Goal: Use online tool/utility: Utilize a website feature to perform a specific function

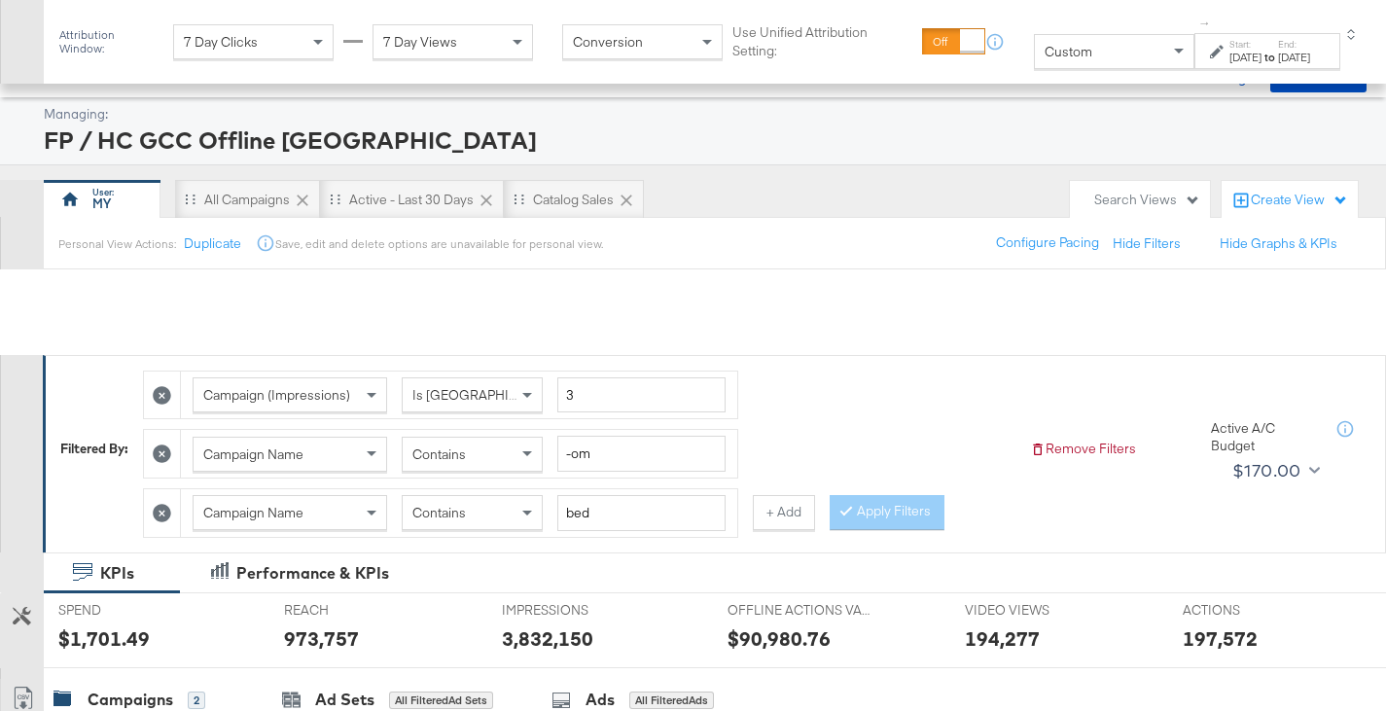
scroll to position [494, 0]
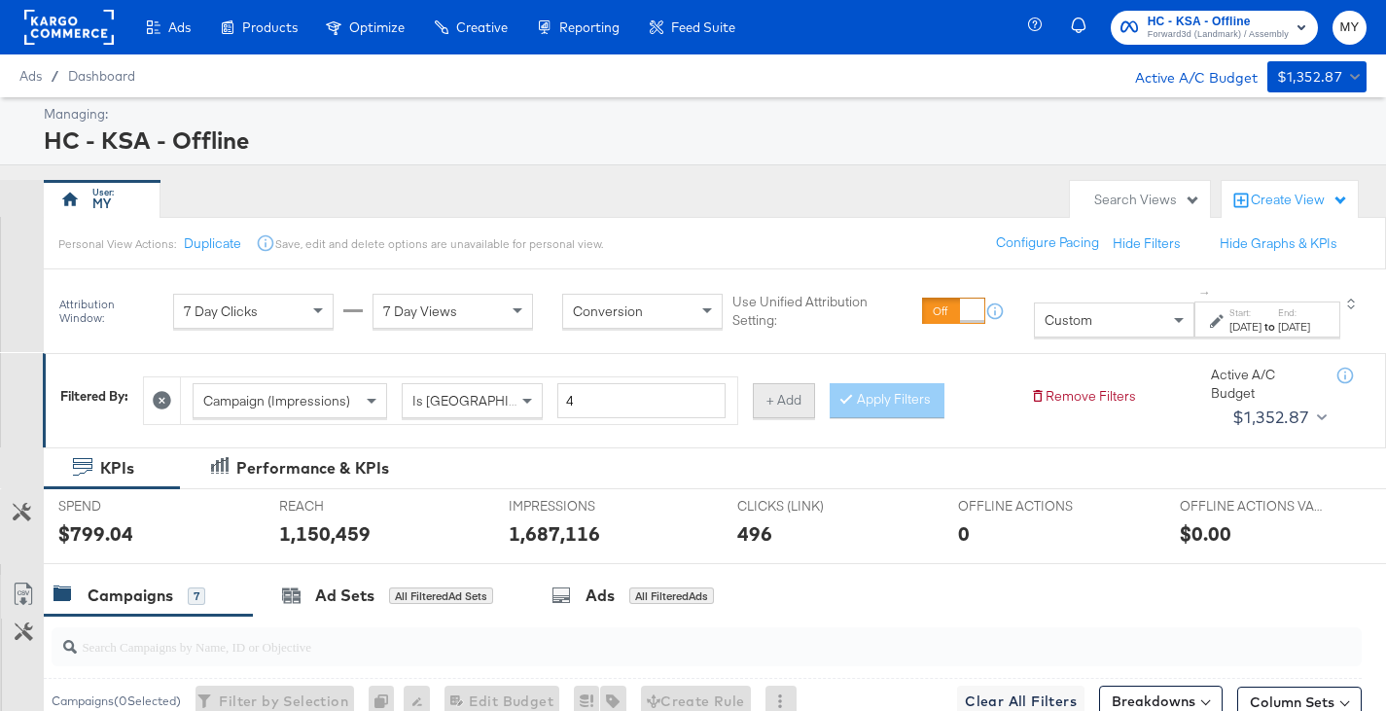
click at [792, 403] on button "+ Add" at bounding box center [784, 400] width 62 height 35
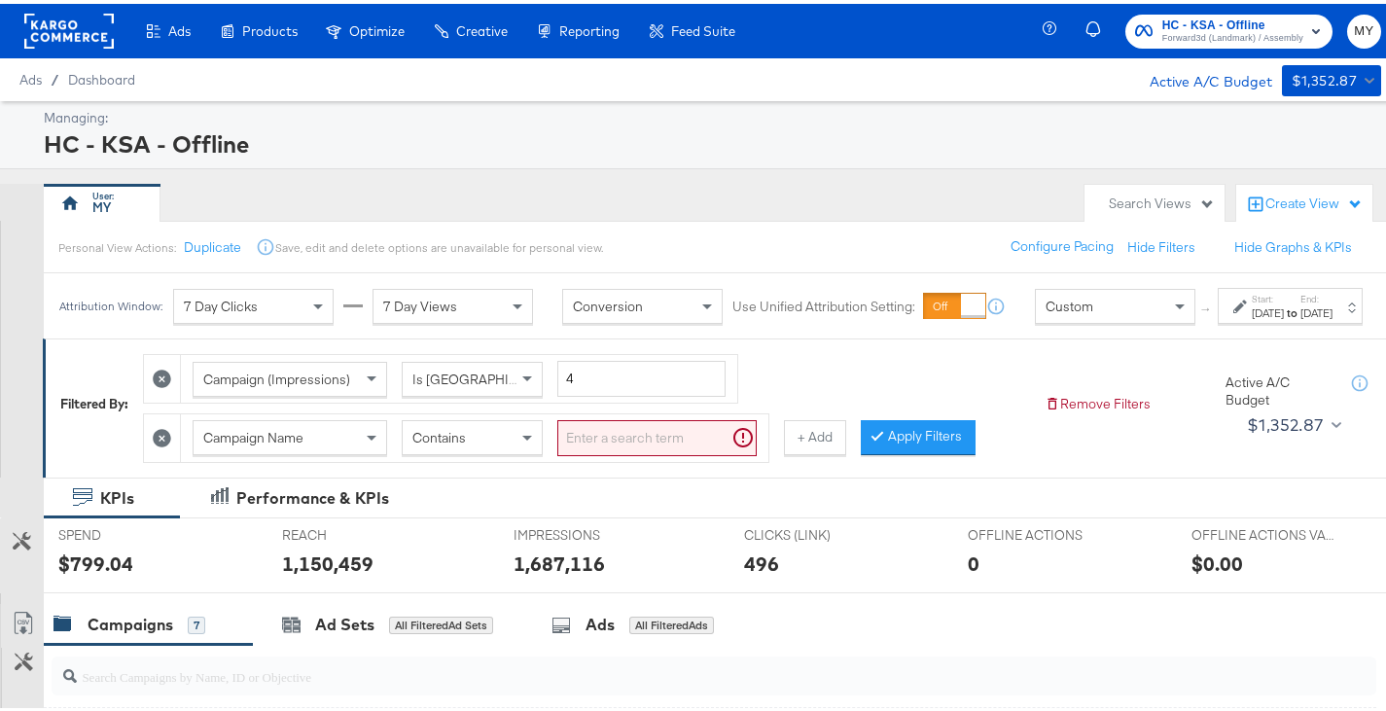
click at [641, 452] on input "search" at bounding box center [656, 434] width 199 height 36
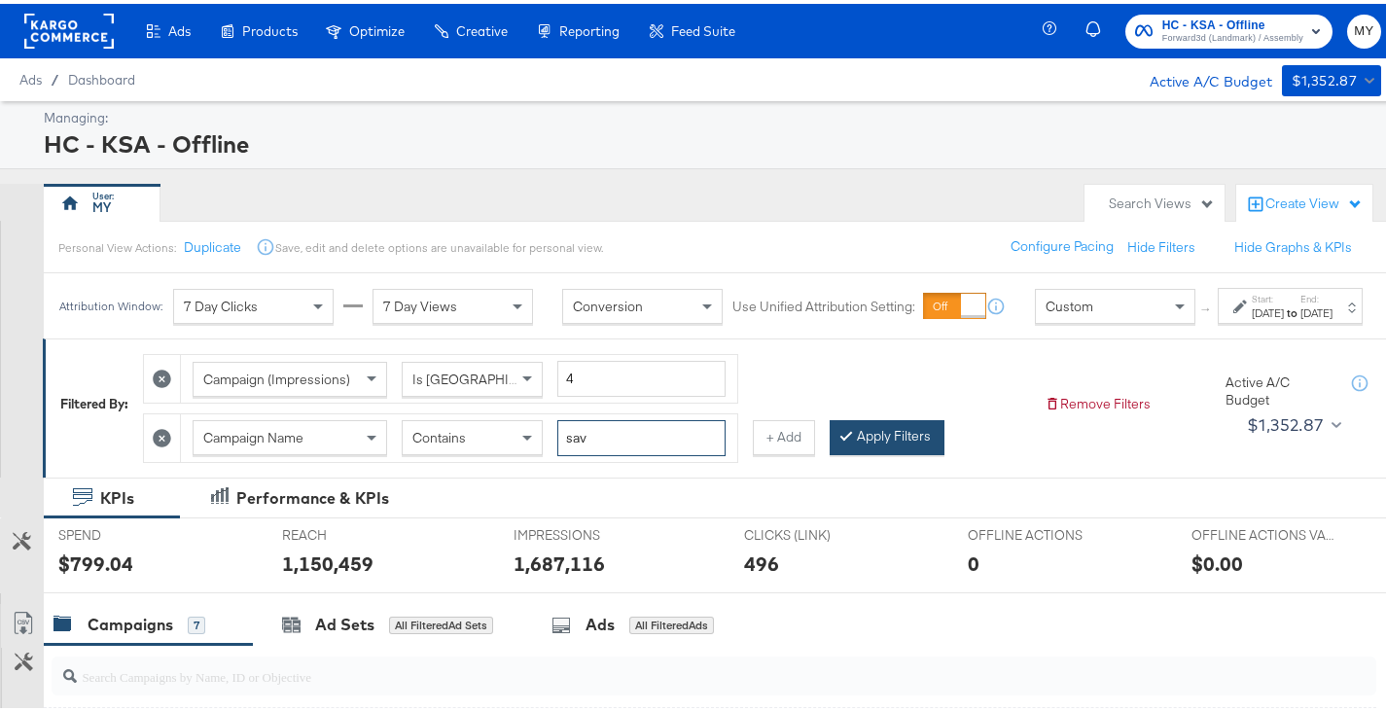
type input "sav"
click at [853, 442] on div at bounding box center [850, 432] width 14 height 18
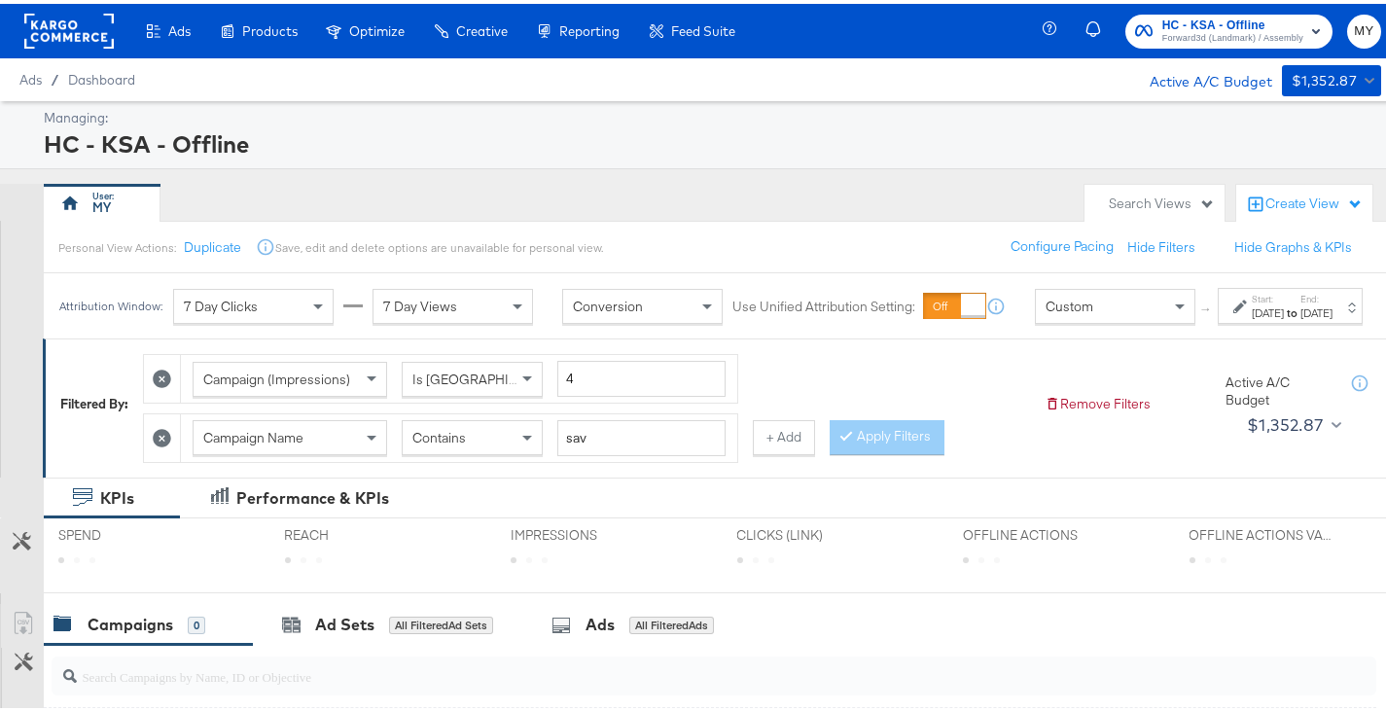
click at [1252, 317] on div "[DATE]" at bounding box center [1268, 310] width 32 height 16
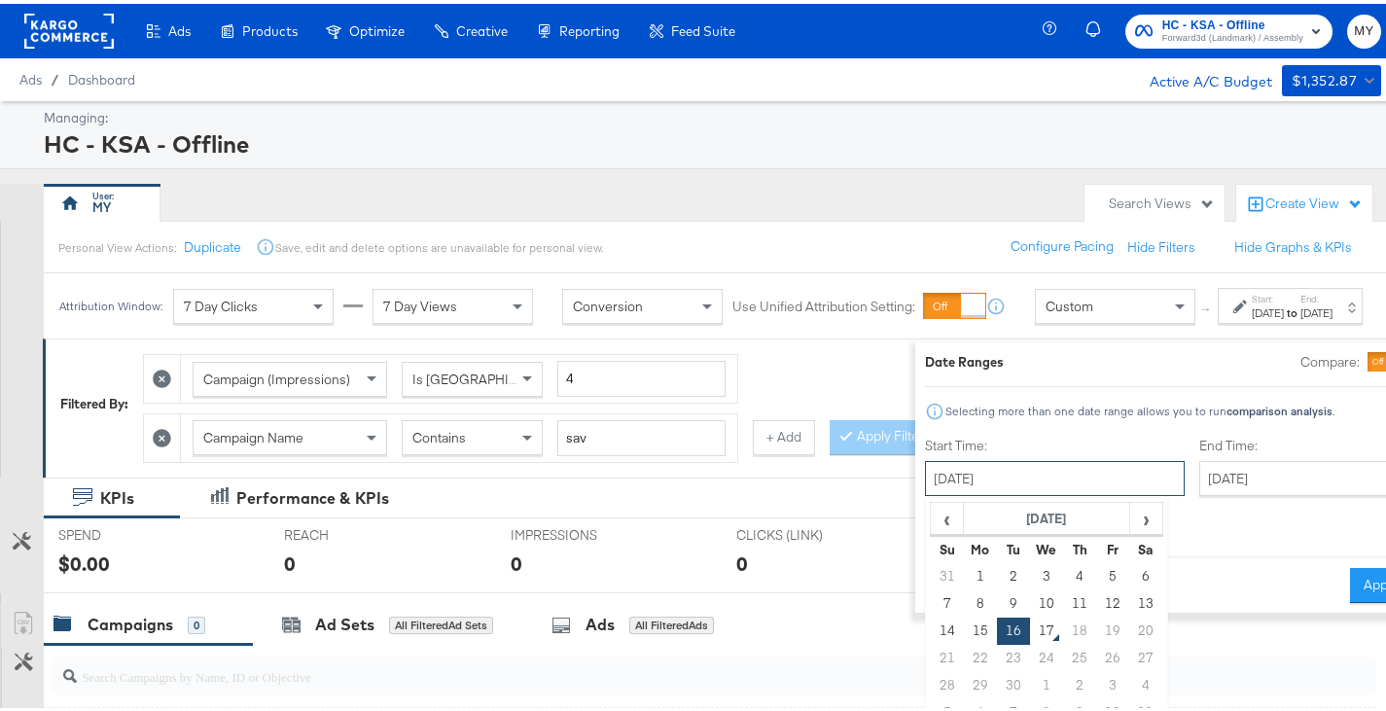
click at [1000, 490] on input "[DATE]" at bounding box center [1055, 474] width 260 height 35
click at [932, 524] on span "‹" at bounding box center [947, 514] width 30 height 29
click at [1129, 530] on th "›" at bounding box center [1145, 515] width 33 height 33
click at [1096, 567] on td "1" at bounding box center [1112, 572] width 33 height 27
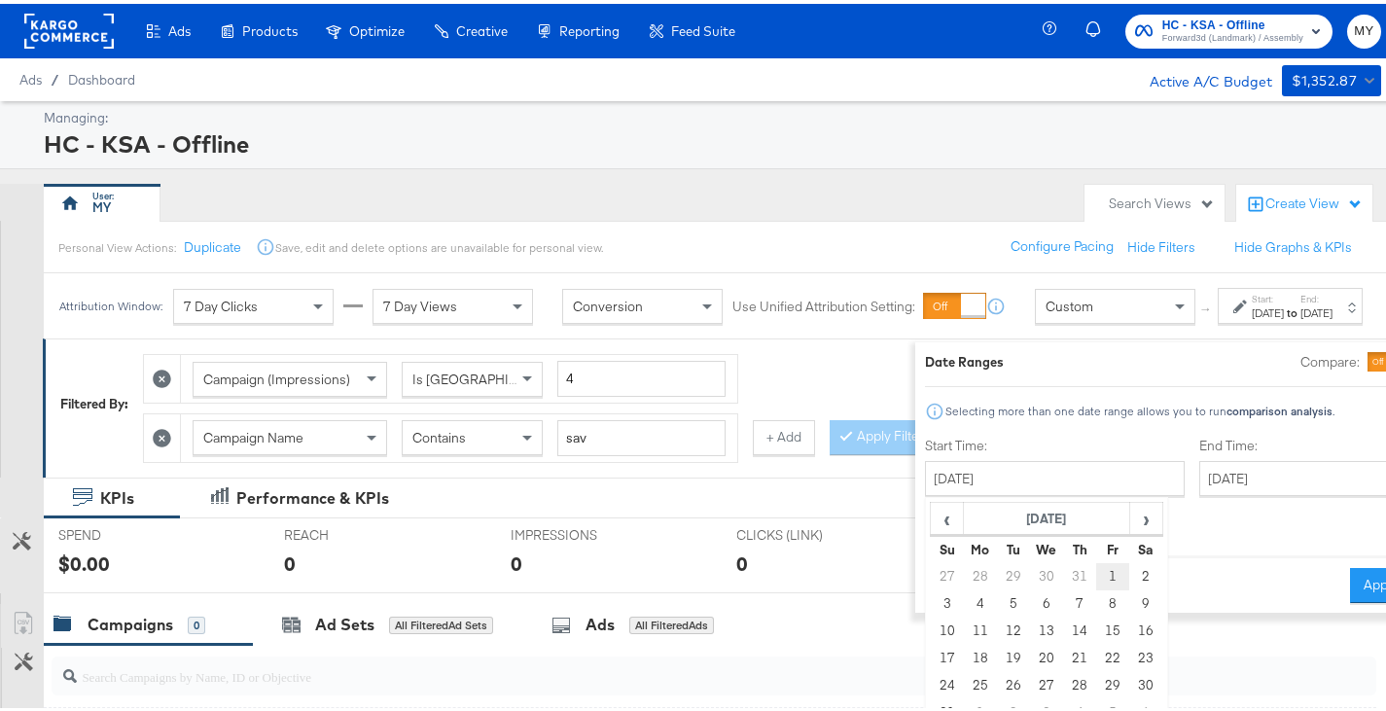
type input "[DATE]"
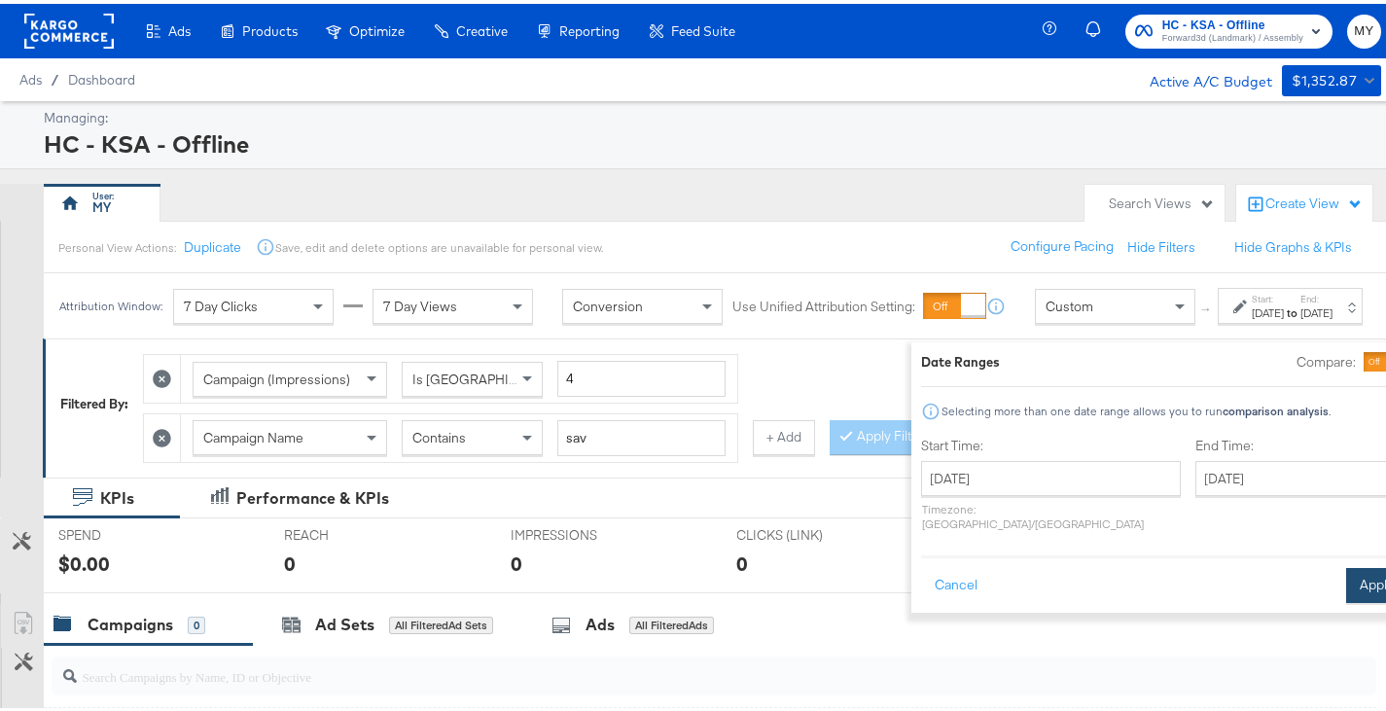
click at [1346, 564] on button "Apply" at bounding box center [1376, 581] width 61 height 35
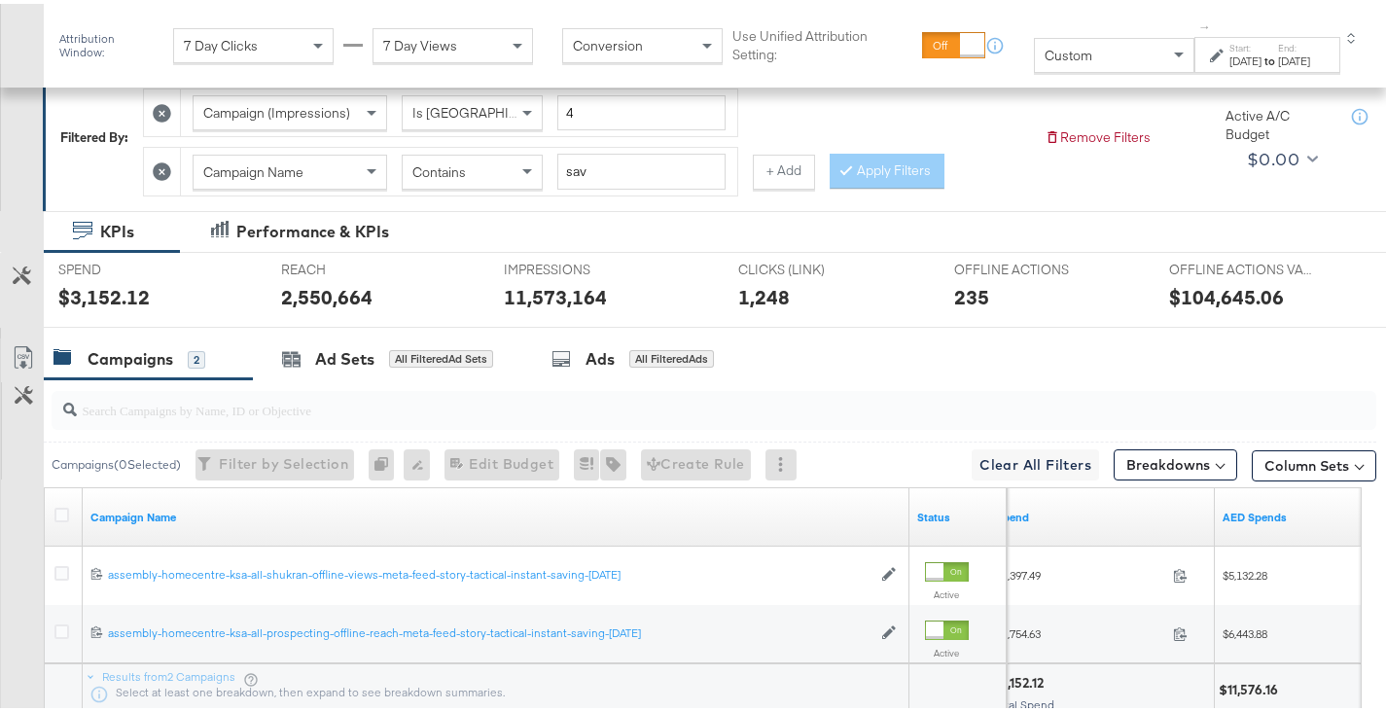
scroll to position [436, 0]
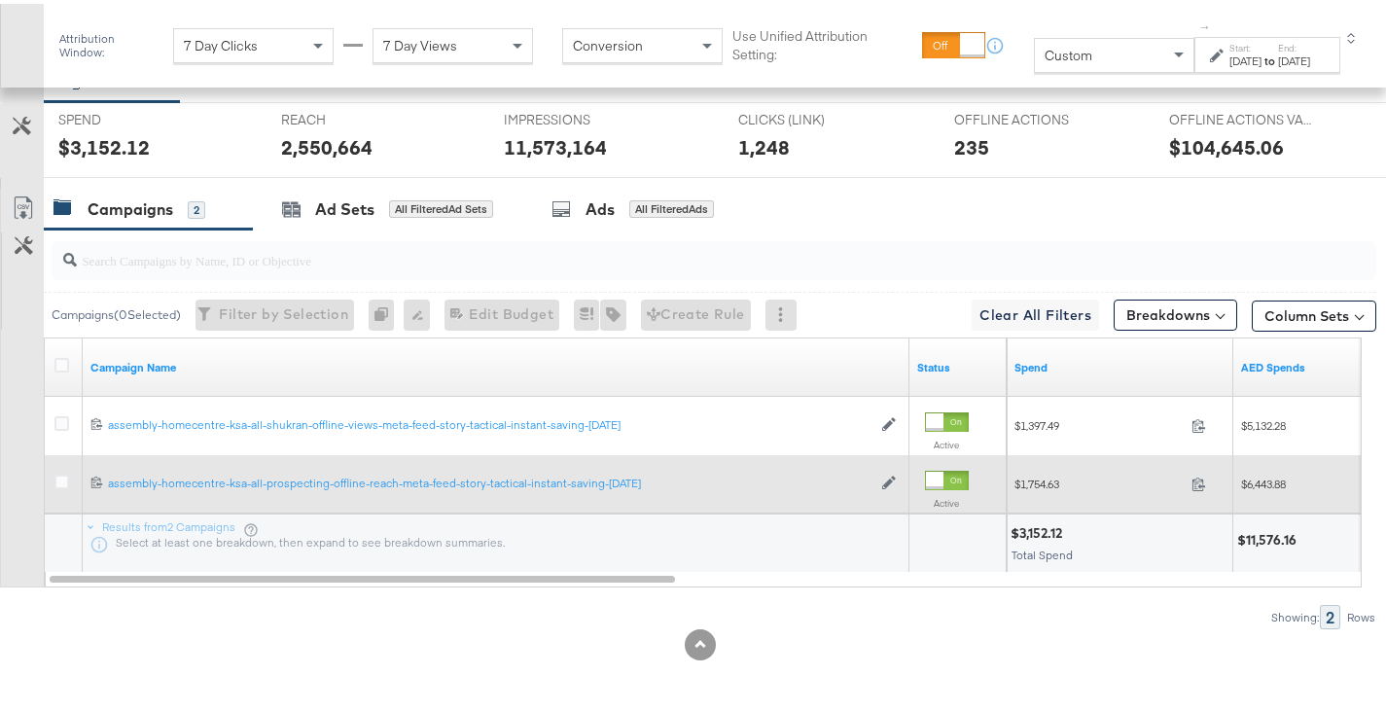
click at [1275, 483] on span "$6,443.88" at bounding box center [1263, 480] width 45 height 15
copy span "6,443.88"
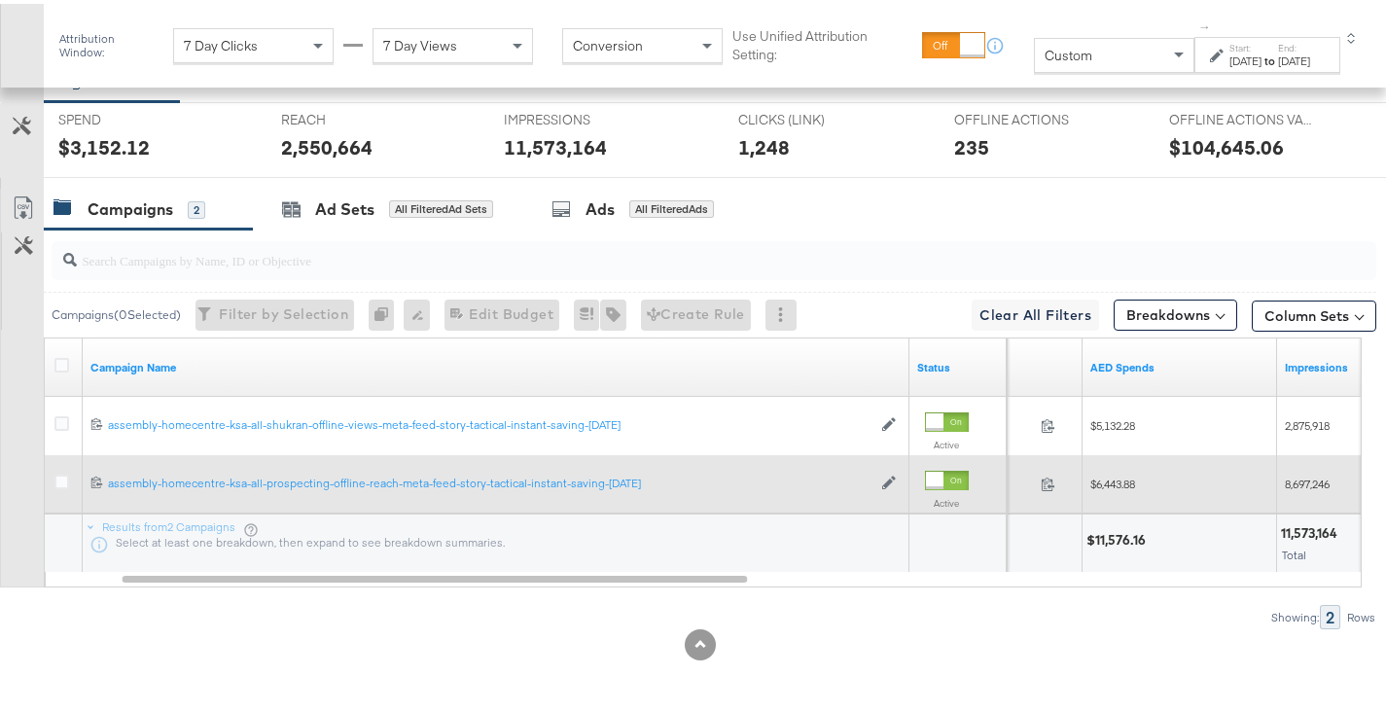
click at [1296, 477] on span "8,697,246" at bounding box center [1307, 480] width 45 height 15
copy span "8,697,246"
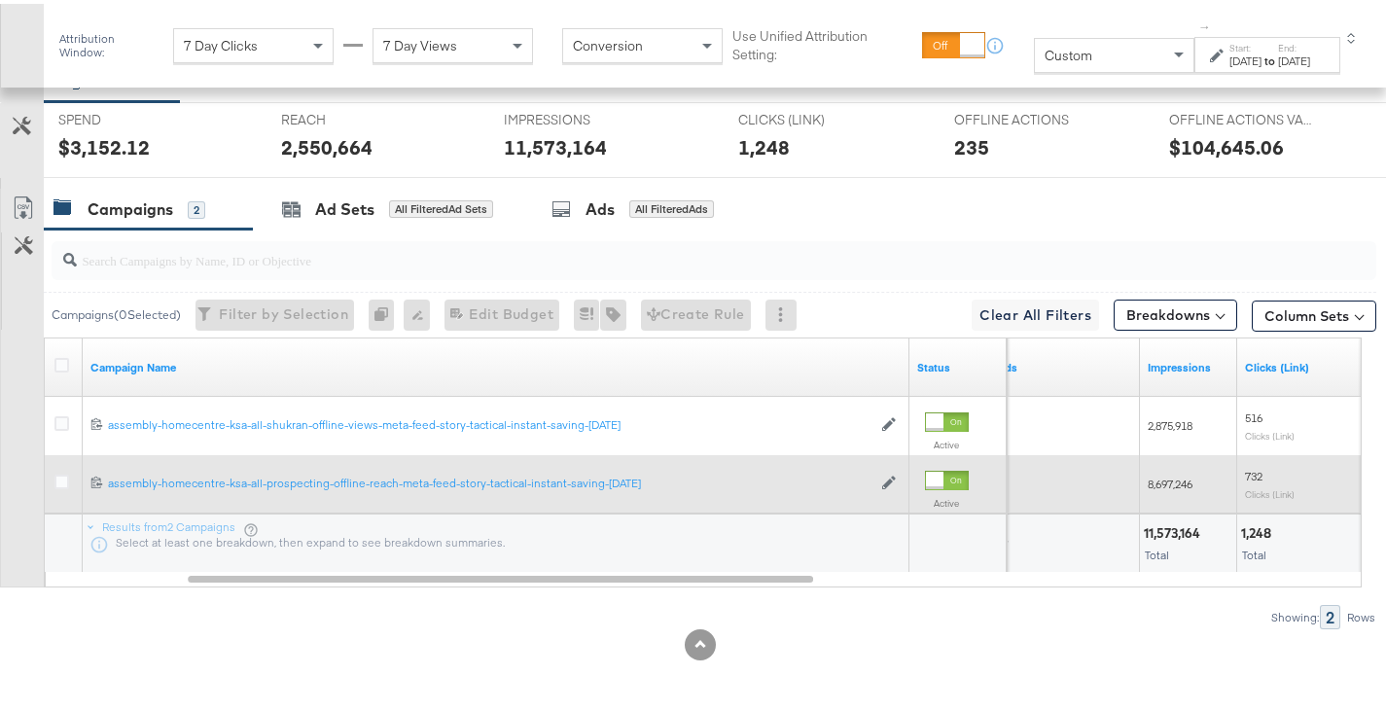
click at [1247, 469] on span "732" at bounding box center [1254, 472] width 18 height 15
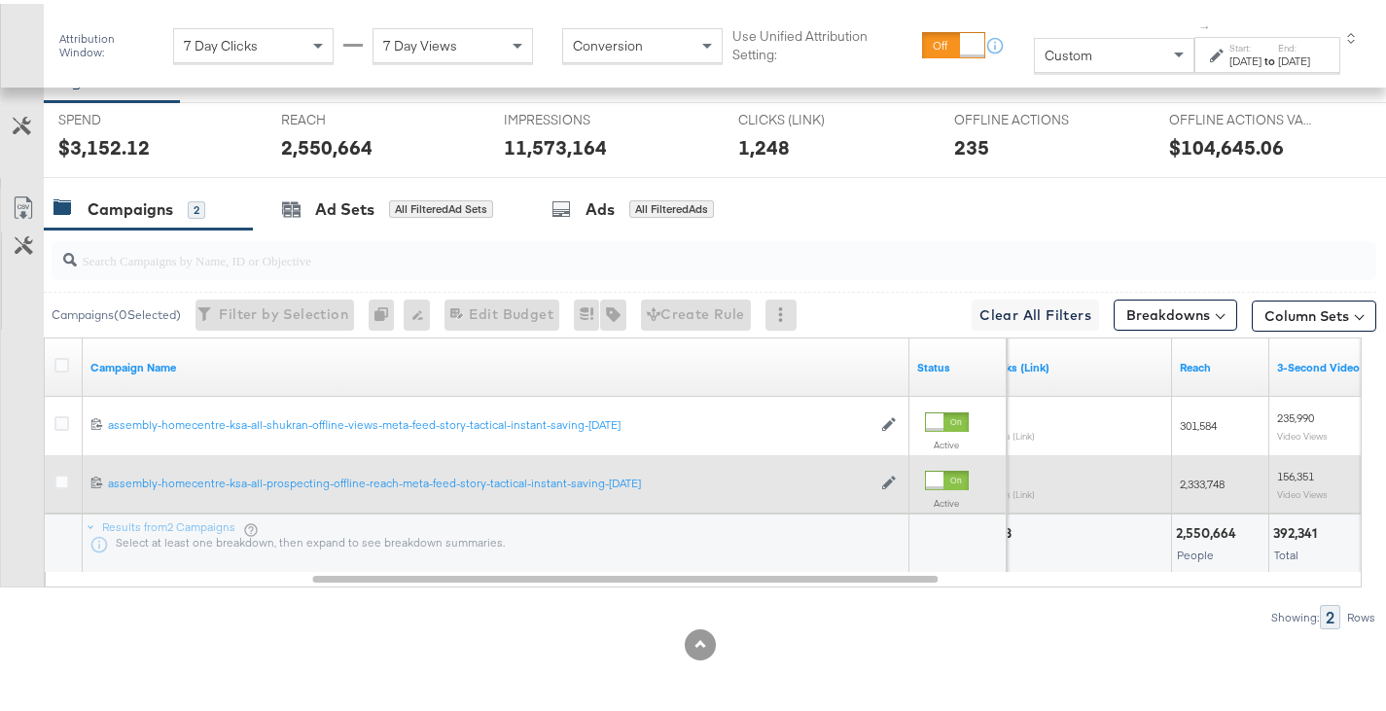
click at [1199, 479] on span "2,333,748" at bounding box center [1202, 480] width 45 height 15
copy span "2,333,748"
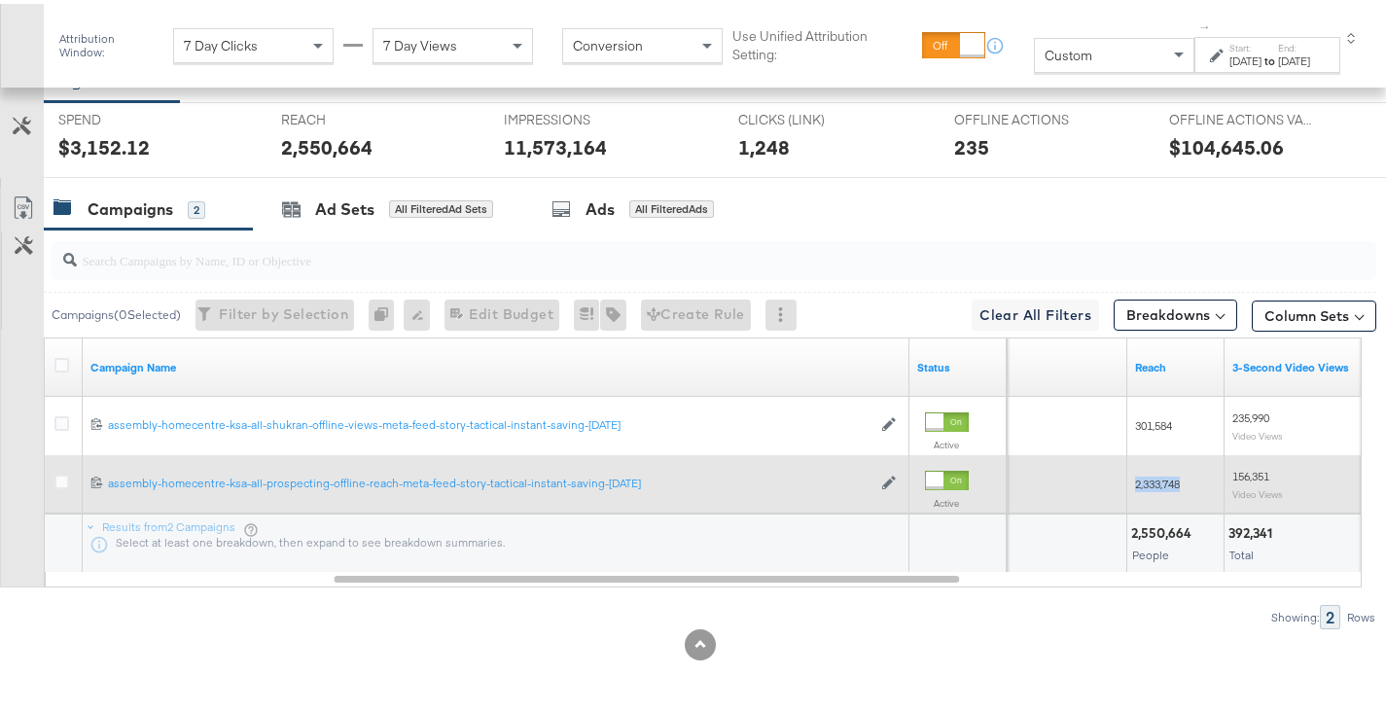
click at [1246, 475] on span "156,351" at bounding box center [1250, 472] width 37 height 15
copy span "156,351"
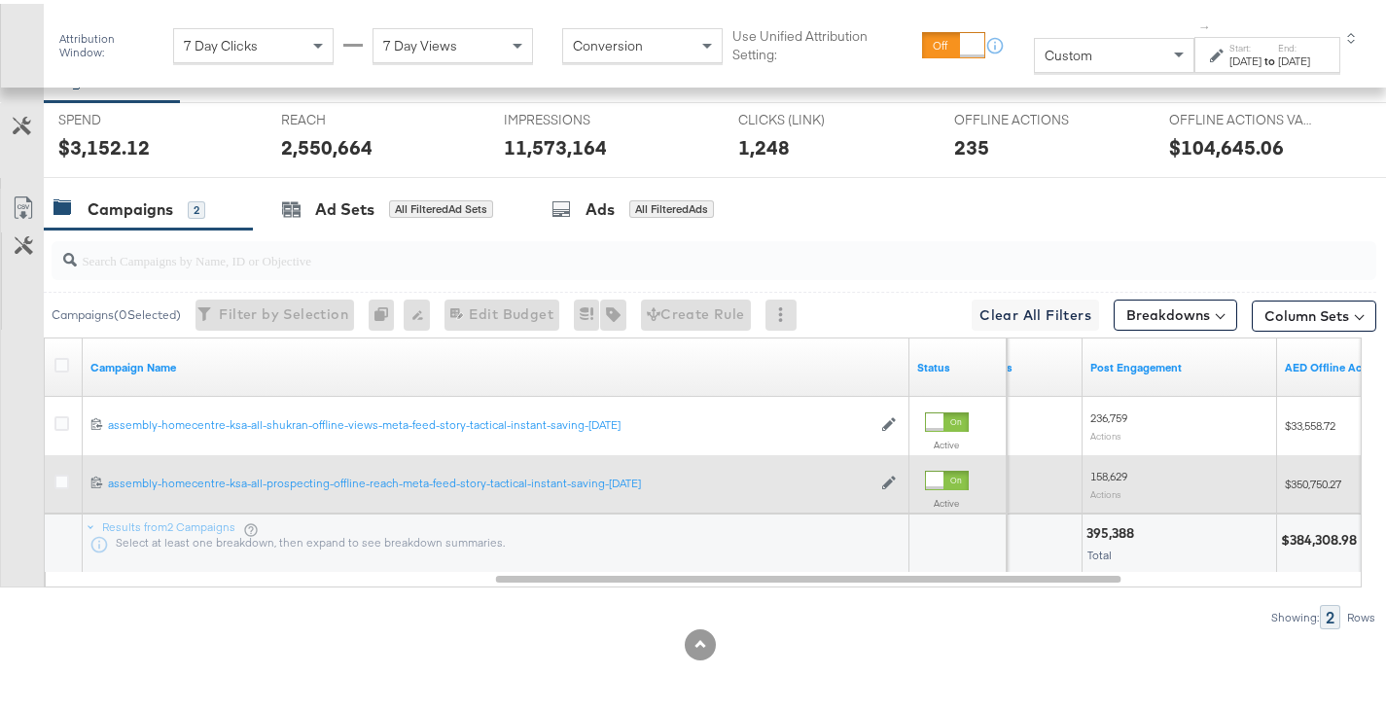
click at [1116, 465] on span "158,629" at bounding box center [1108, 472] width 37 height 15
copy span "158,629"
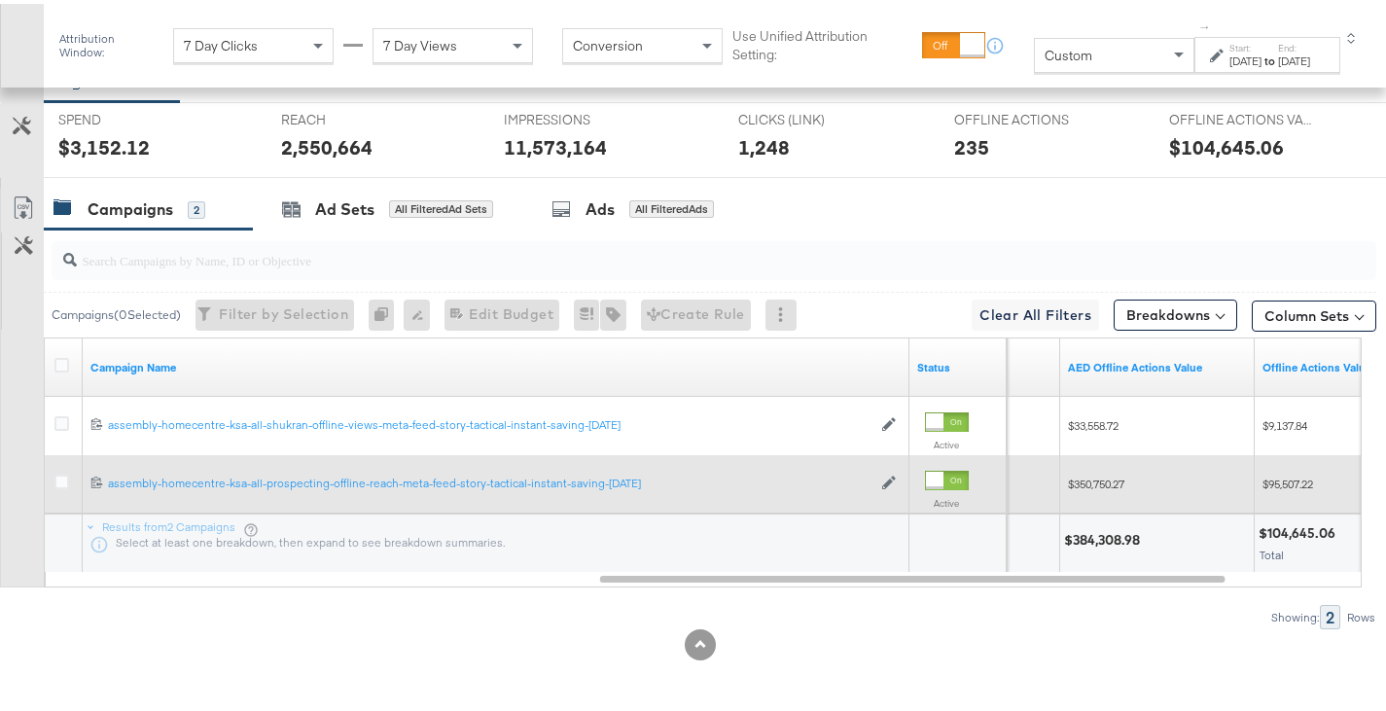
click at [1092, 479] on span "$350,750.27" at bounding box center [1096, 480] width 56 height 15
copy span "350,750.27"
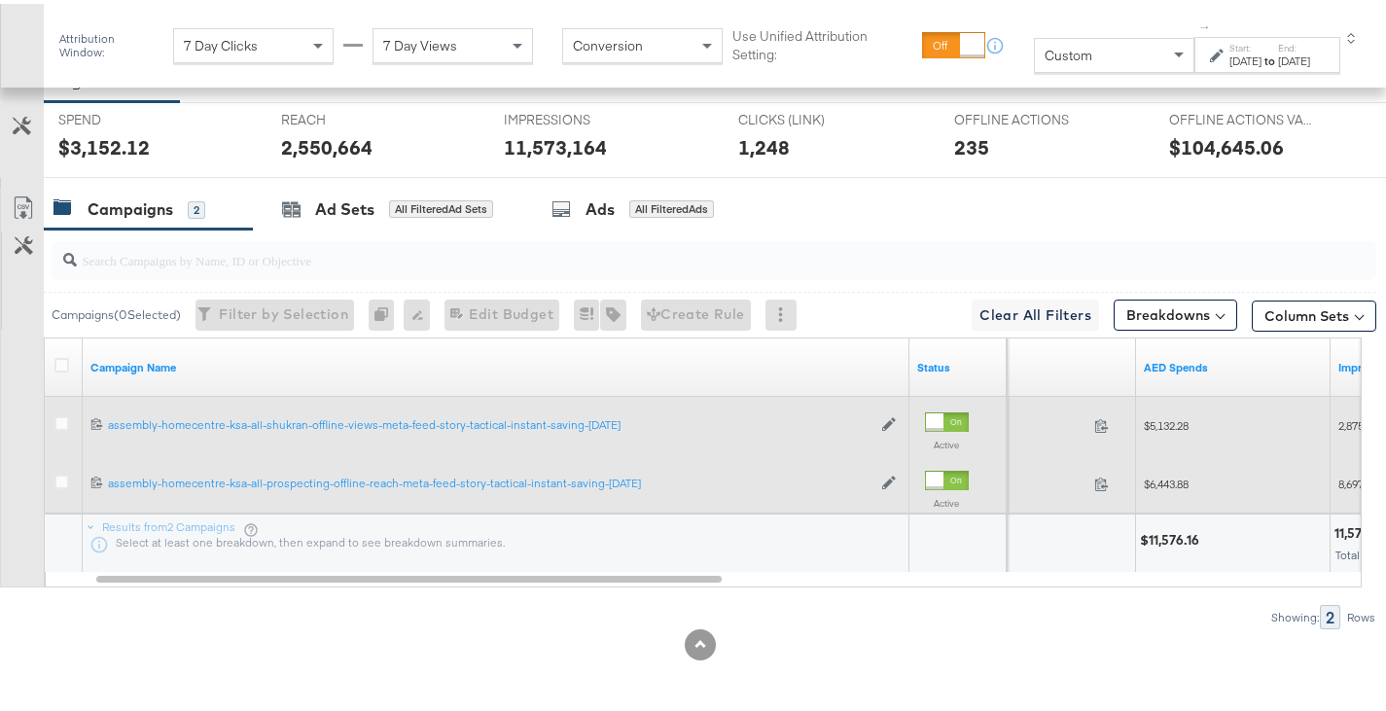
click at [1171, 424] on span "$5,132.28" at bounding box center [1166, 421] width 45 height 15
copy span "5,132.28"
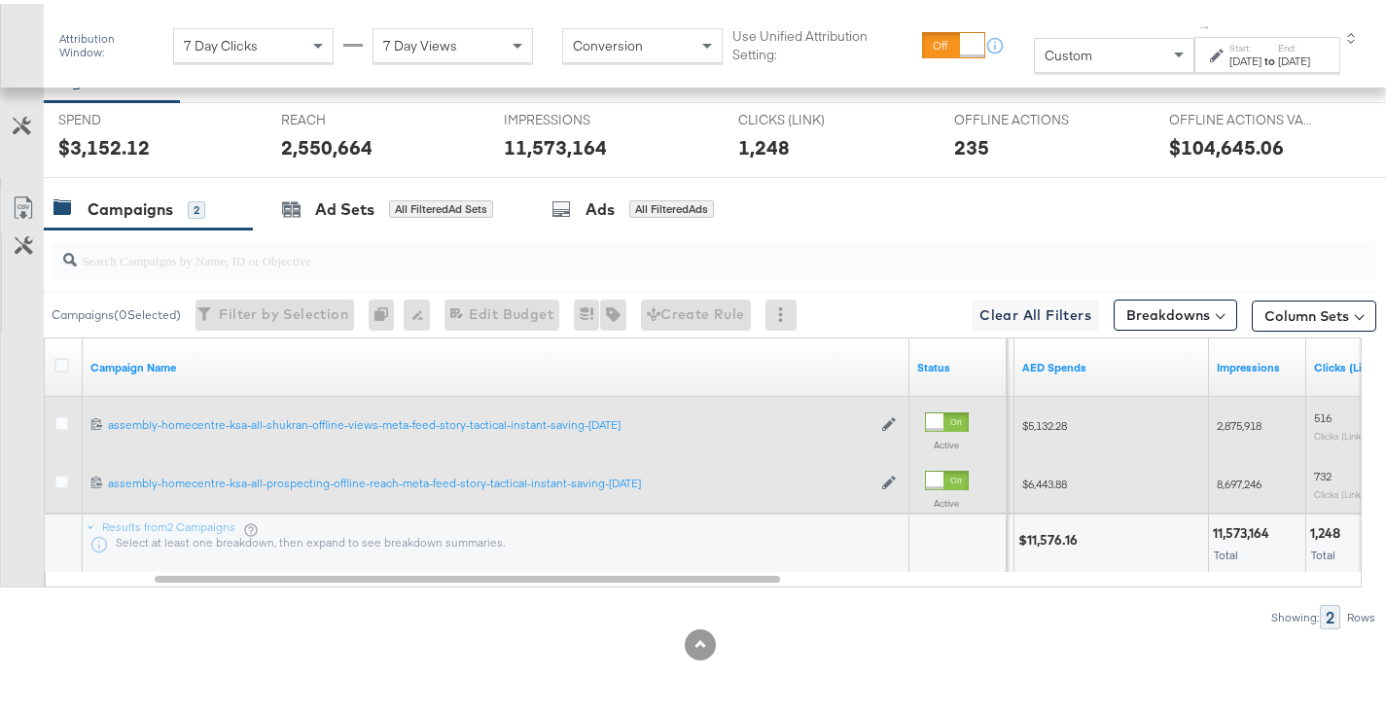
click at [1240, 433] on div "2,875,918" at bounding box center [1257, 422] width 97 height 31
copy span "2,875,918"
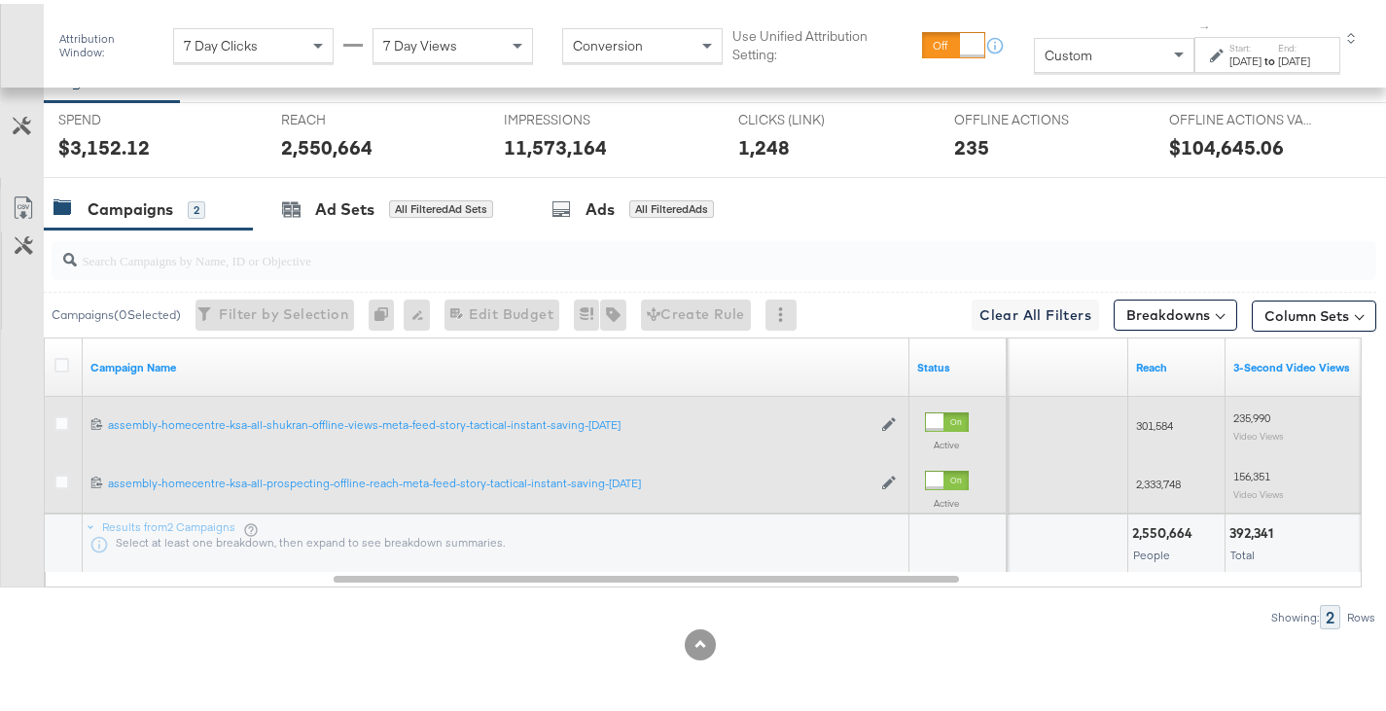
click at [1164, 418] on span "301,584" at bounding box center [1154, 421] width 37 height 15
copy span "301,584"
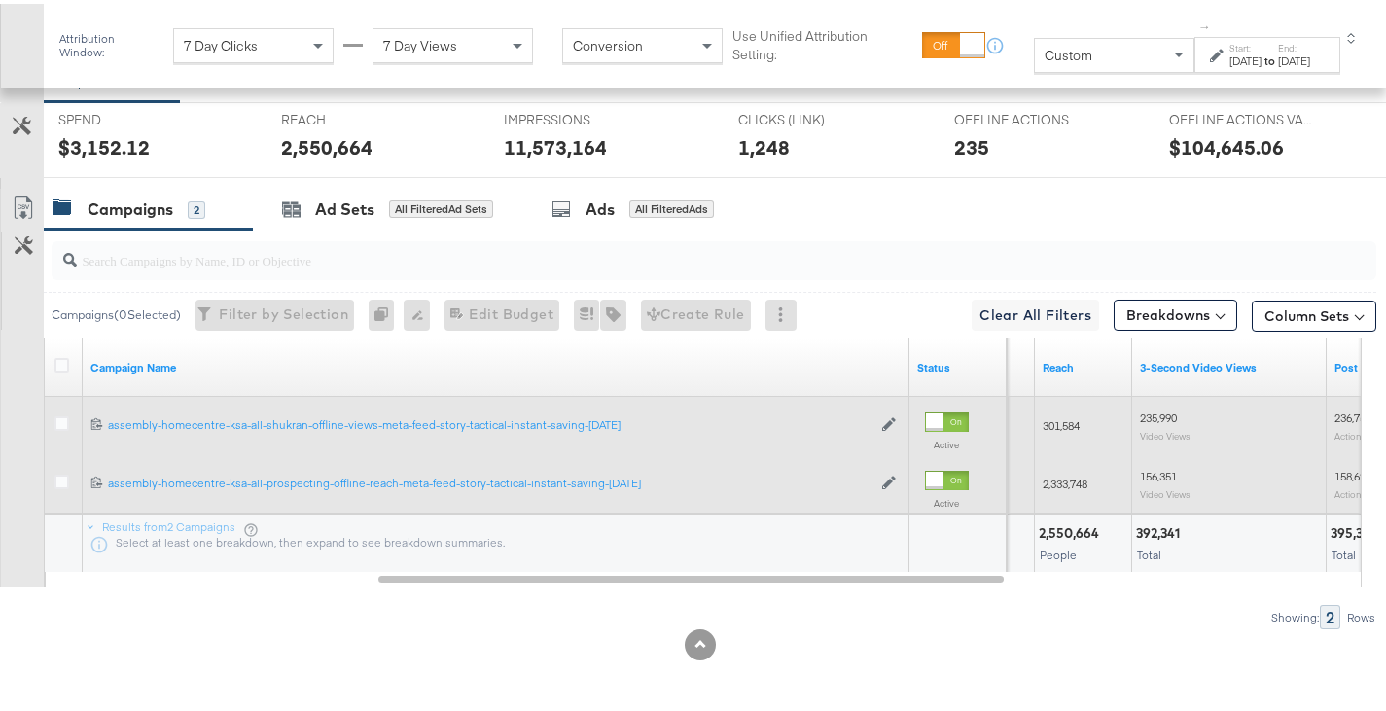
click at [1161, 413] on span "235,990" at bounding box center [1158, 414] width 37 height 15
copy span "235,990"
click at [1153, 410] on span "236,759" at bounding box center [1152, 414] width 37 height 15
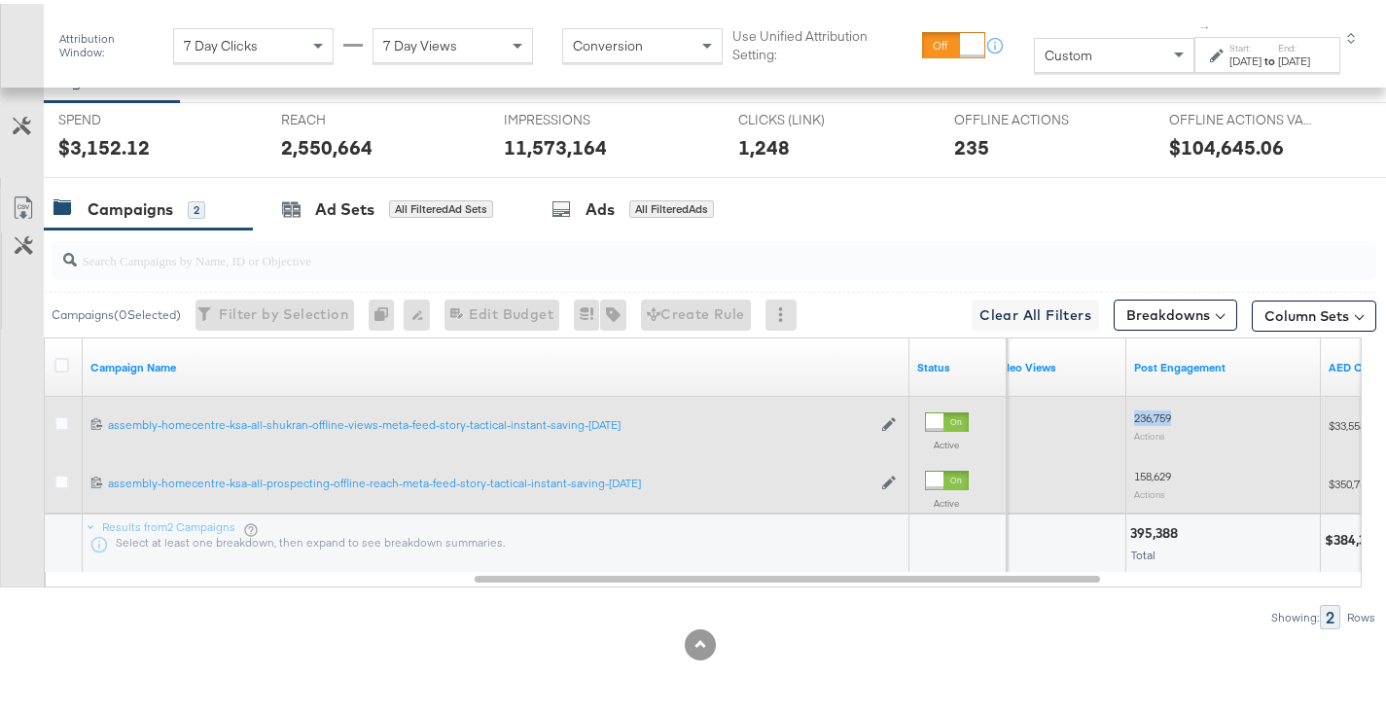
click at [1153, 410] on span "236,759" at bounding box center [1152, 414] width 37 height 15
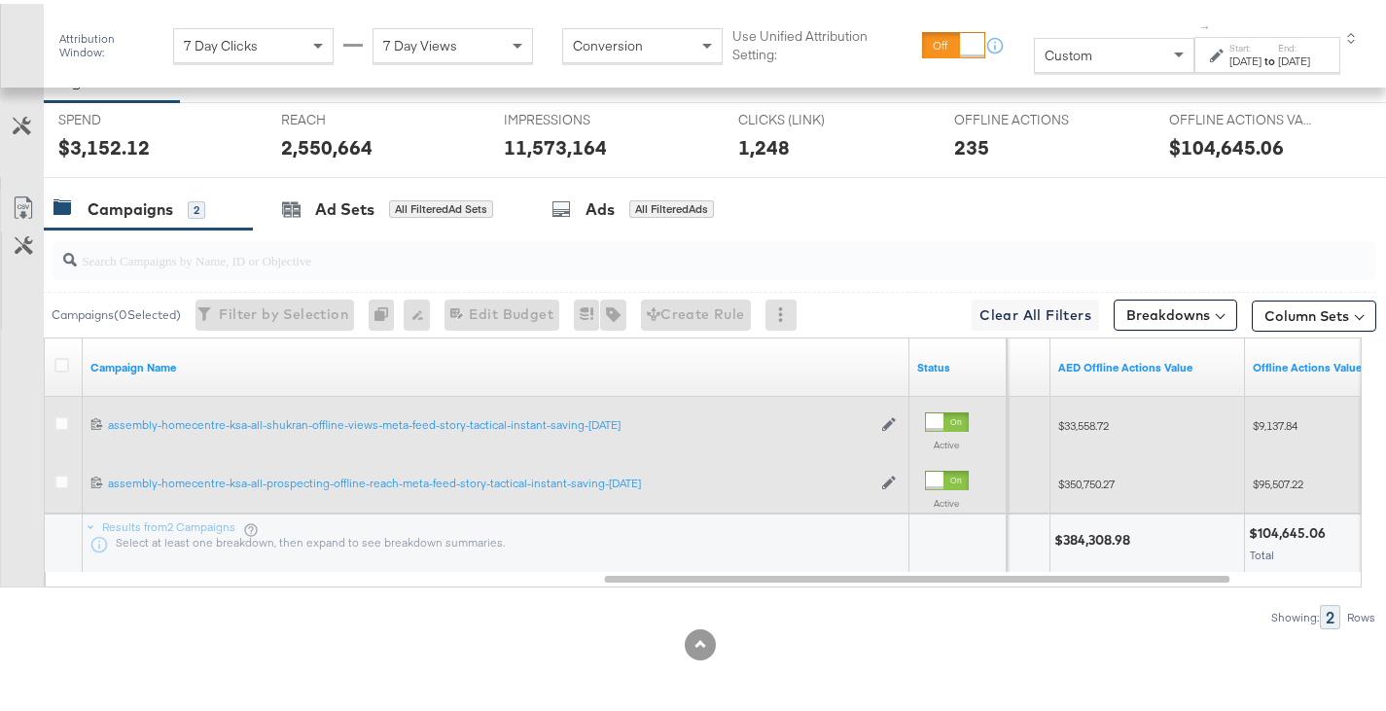
click at [1089, 418] on span "$33,558.72" at bounding box center [1083, 421] width 51 height 15
